Goal: Transaction & Acquisition: Purchase product/service

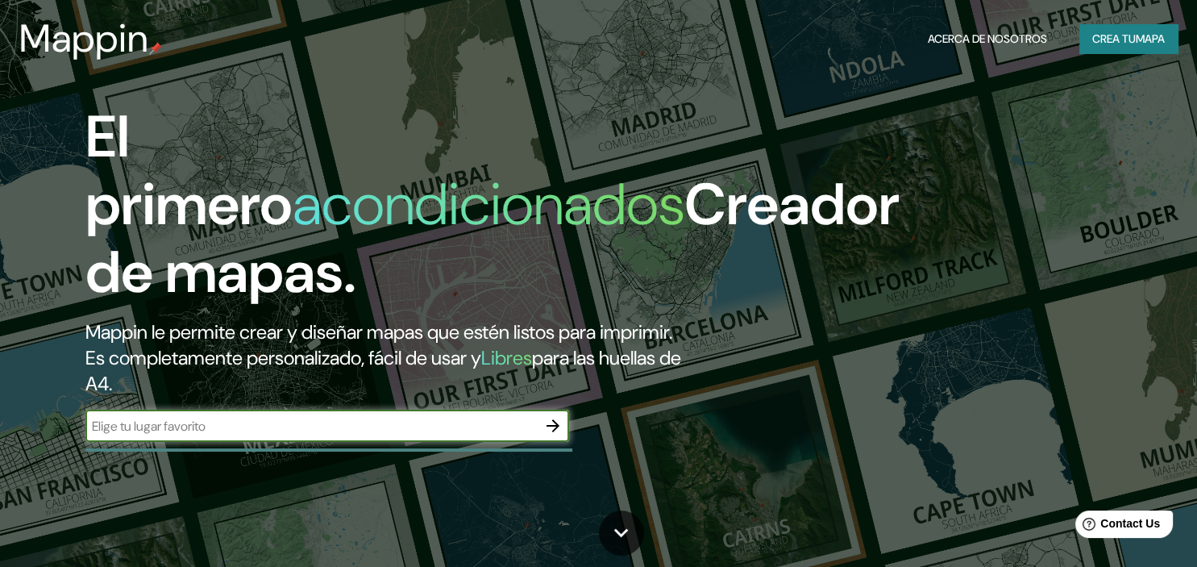
click at [1136, 44] on button "Crea tu Mapa" at bounding box center [1129, 39] width 98 height 30
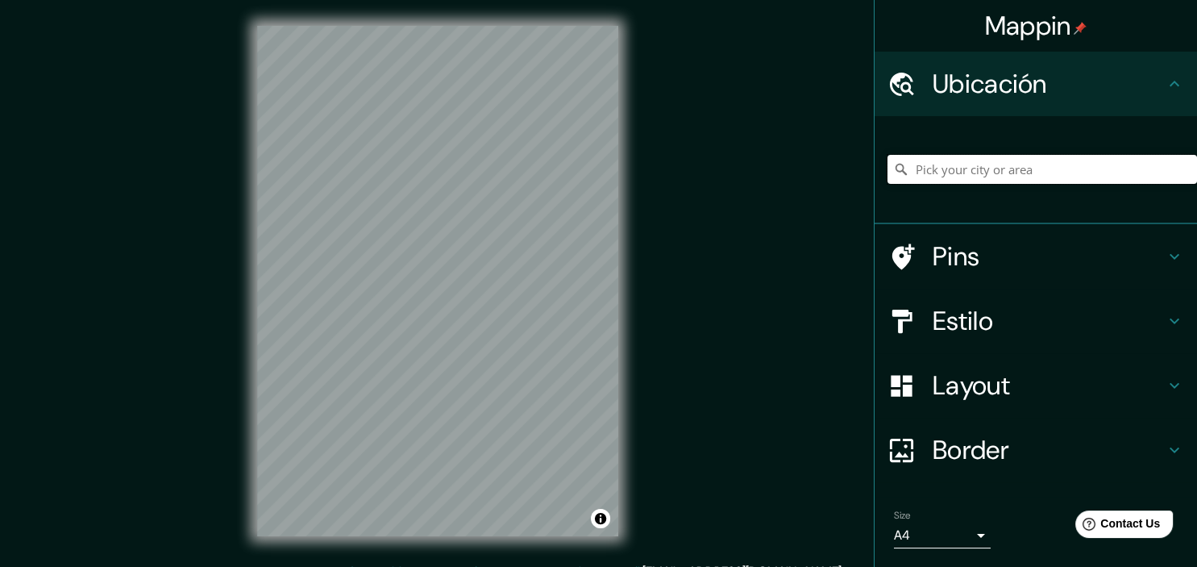
click at [1010, 169] on input "Pick your city or area" at bounding box center [1043, 169] width 310 height 29
click at [924, 164] on input "Pick your city or area" at bounding box center [1043, 169] width 310 height 29
click at [906, 166] on icon at bounding box center [901, 169] width 16 height 16
click at [937, 169] on input "Pick your city or area" at bounding box center [1043, 169] width 310 height 29
click at [939, 170] on input "Elija su ciudad o área" at bounding box center [1043, 169] width 310 height 29
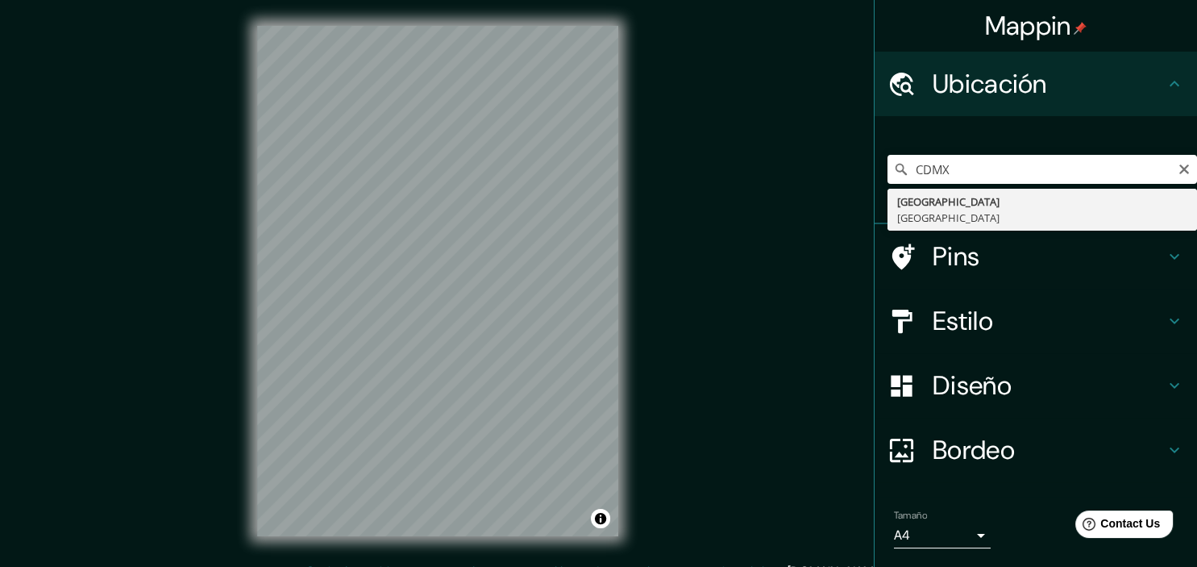
type input "[GEOGRAPHIC_DATA], [GEOGRAPHIC_DATA]"
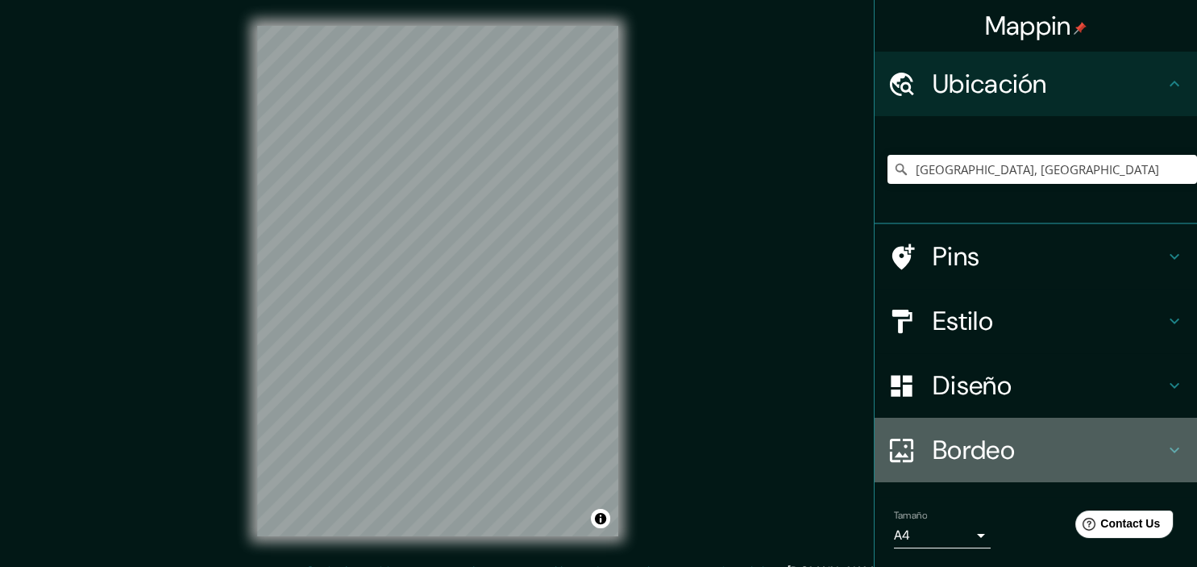
click at [990, 450] on h4 "Bordeo" at bounding box center [1049, 450] width 232 height 32
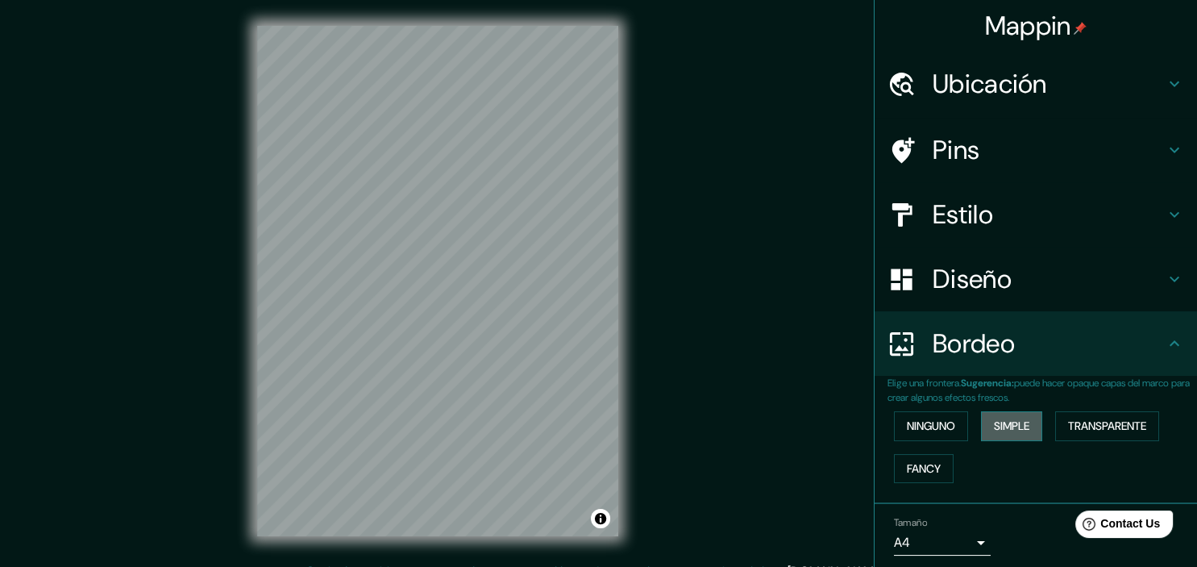
click at [1019, 427] on button "Simple" at bounding box center [1011, 426] width 61 height 30
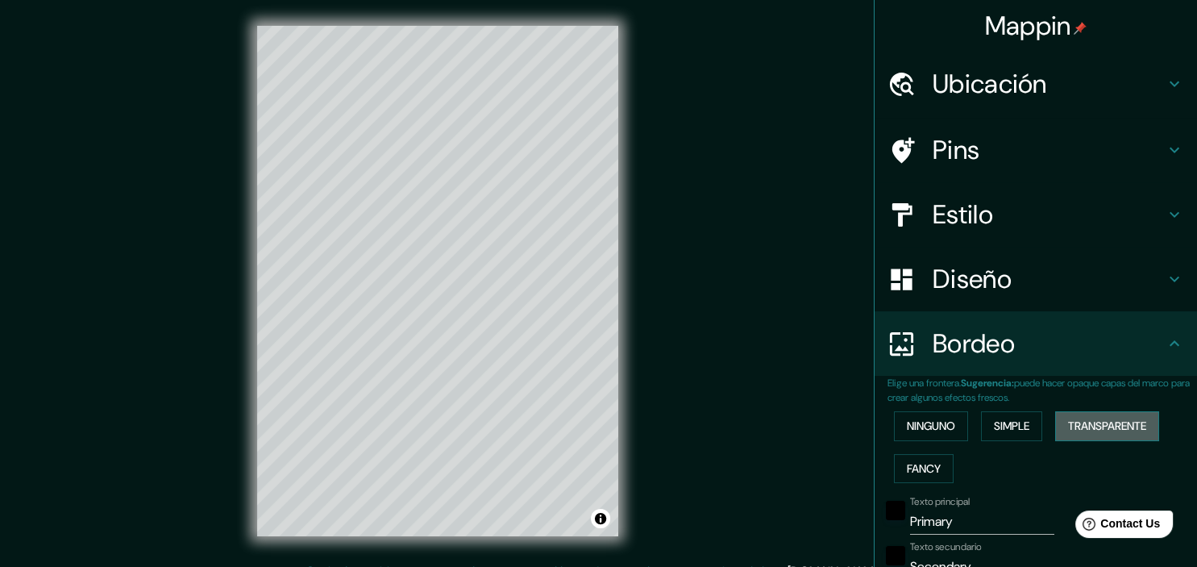
click at [1106, 419] on button "Transparente" at bounding box center [1107, 426] width 104 height 30
click at [934, 467] on button "Fancy" at bounding box center [924, 469] width 60 height 30
click at [1102, 425] on button "Transparente" at bounding box center [1107, 426] width 104 height 30
